Goal: Use online tool/utility: Utilize a website feature to perform a specific function

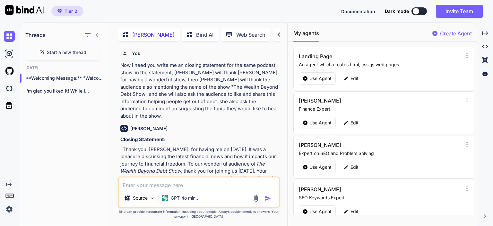
scroll to position [543, 0]
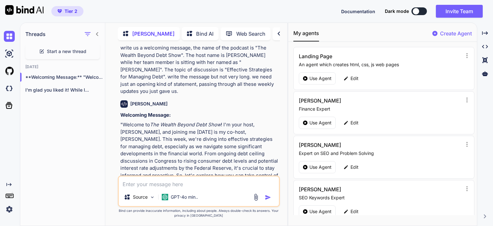
click at [132, 188] on textarea at bounding box center [199, 182] width 160 height 12
paste textarea "Now i need you write me an closing statement for the same podcast show. in the …"
type textarea "Now i need you write me an closing statement for the same podcast show. in the …"
type textarea "x"
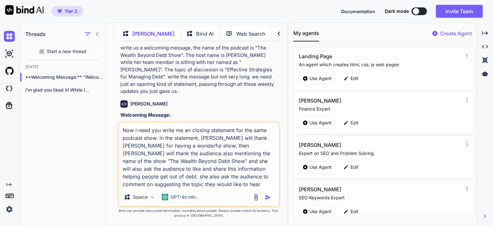
click at [253, 137] on textarea "Now i need you write me an closing statement for the same podcast show. in the …" at bounding box center [199, 155] width 160 height 66
type textarea "Now i need you write me an closing statement for the same podcast show. in the …"
type textarea "x"
type textarea "Now i need you write me an closing statement for the same podcast show. in the …"
type textarea "x"
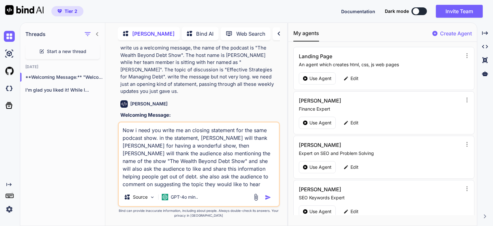
type textarea "Now i need you write me an closing statement for the same podcast show. in the …"
type textarea "x"
type textarea "Now i need you write me an closing statement for the same podcast show. in the …"
type textarea "x"
type textarea "Now i need you write me an closing statement for the same podcast show. in the …"
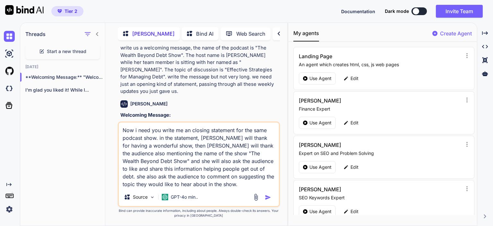
type textarea "x"
type textarea "Now i need you write me an closing statement for the same podcast show. in the …"
type textarea "x"
type textarea "Now i need you write me an closing statement for the same podcast show. in the …"
type textarea "x"
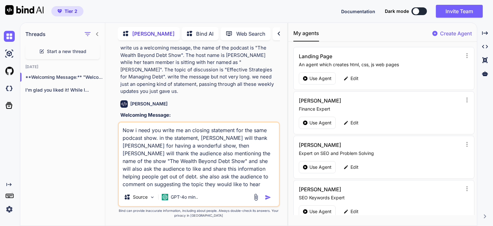
type textarea "Now i need you write me an closing statement for the same podcast show. in the …"
type textarea "x"
type textarea "Now i need you write me an closing statement for the same podcast show. in the …"
type textarea "x"
type textarea "Now i need you write me an closing statement for the same podcast show. in the …"
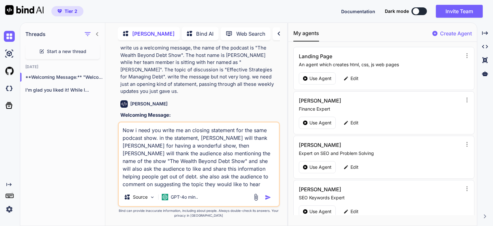
click at [268, 197] on img "button" at bounding box center [268, 197] width 6 height 6
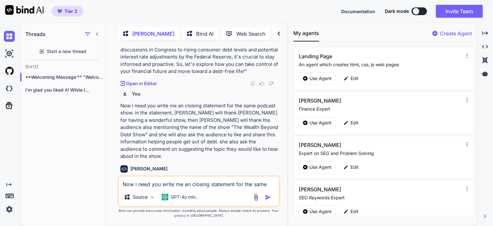
scroll to position [654, 0]
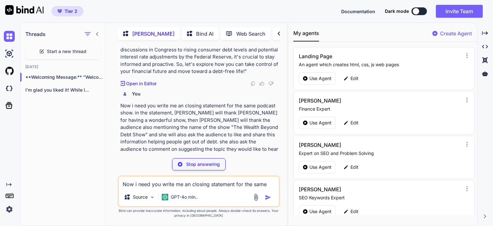
type textarea "x"
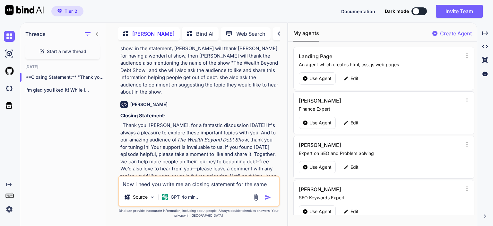
scroll to position [719, 0]
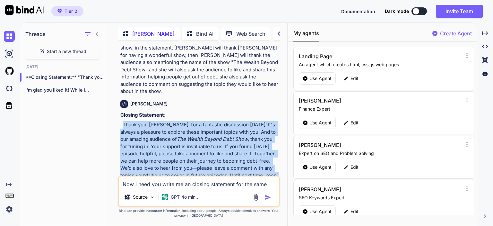
drag, startPoint x: 122, startPoint y: 95, endPoint x: 182, endPoint y: 163, distance: 90.3
click at [182, 163] on p ""Thank you, [PERSON_NAME], for a fantastic discussion [DATE]! It's always a ple…" at bounding box center [199, 157] width 158 height 72
copy p "Thank you, [PERSON_NAME], for a fantastic discussion [DATE]! It's always a plea…"
